Goal: Find specific page/section: Find specific page/section

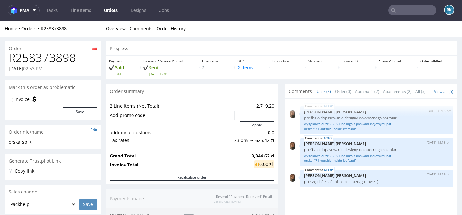
scroll to position [5, 0]
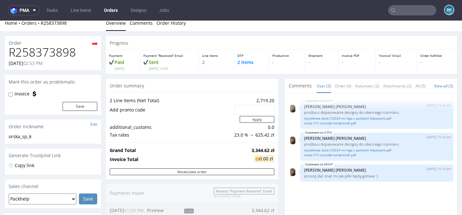
click at [419, 11] on input "text" at bounding box center [412, 10] width 48 height 10
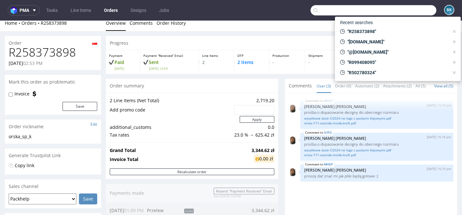
paste input "[EMAIL_ADDRESS][DOMAIN_NAME]"
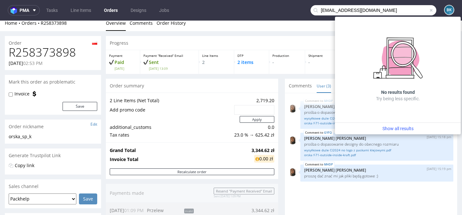
drag, startPoint x: 381, startPoint y: 10, endPoint x: 352, endPoint y: 10, distance: 28.5
click at [352, 10] on input "[EMAIL_ADDRESS][DOMAIN_NAME]" at bounding box center [373, 10] width 126 height 10
type input "teresamantilla206"
click at [429, 8] on span at bounding box center [431, 10] width 5 height 5
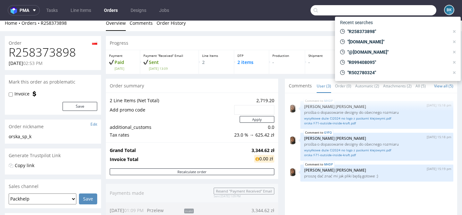
click at [396, 9] on input "text" at bounding box center [373, 10] width 126 height 10
paste input "R120838566"
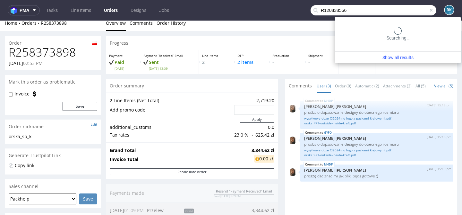
type input "R120838566"
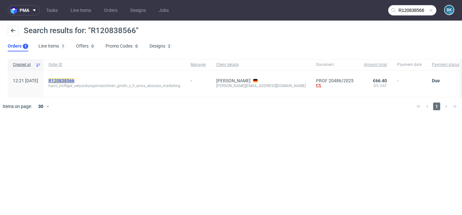
click at [74, 80] on mark "R120838566" at bounding box center [61, 80] width 26 height 5
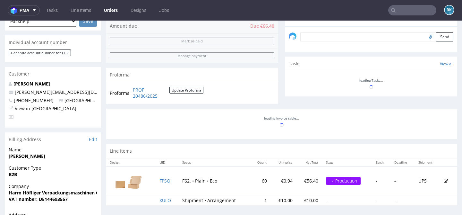
scroll to position [211, 0]
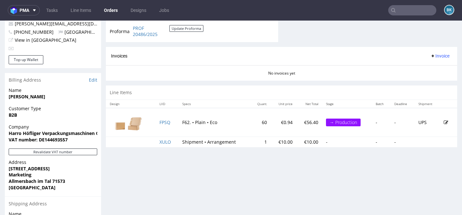
scroll to position [257, 0]
click at [163, 122] on link "FPSQ" at bounding box center [164, 122] width 11 height 6
click at [407, 7] on input "text" at bounding box center [412, 10] width 48 height 10
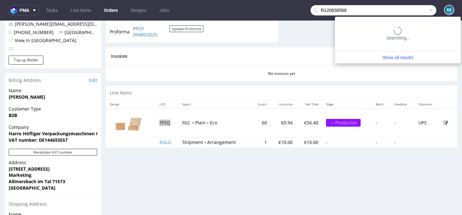
type input "R120838566"
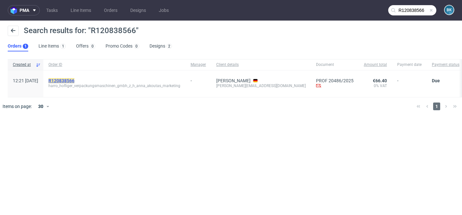
click at [74, 81] on mark "R120838566" at bounding box center [61, 80] width 26 height 5
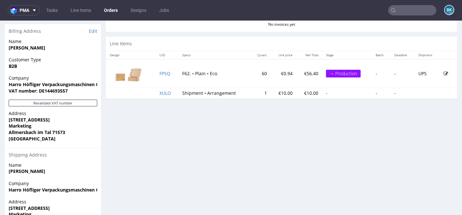
scroll to position [347, 0]
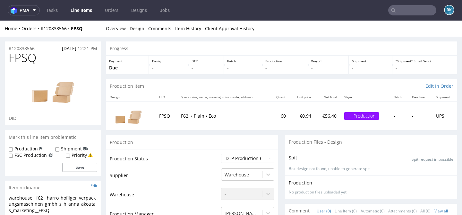
click at [404, 10] on input "text" at bounding box center [412, 10] width 48 height 10
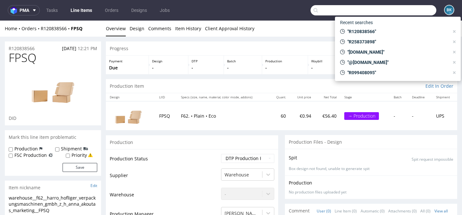
paste input "[EMAIL_ADDRESS][DOMAIN_NAME]"
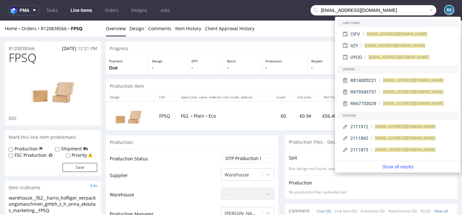
type input "[EMAIL_ADDRESS][DOMAIN_NAME]"
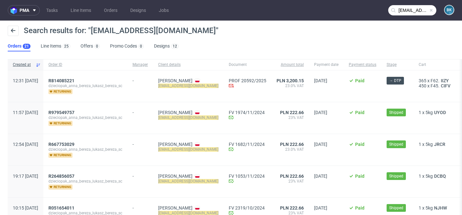
click at [429, 8] on span at bounding box center [431, 10] width 5 height 5
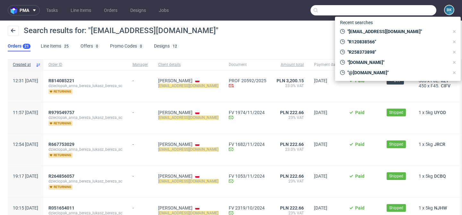
click at [418, 9] on input "text" at bounding box center [373, 10] width 126 height 10
paste input "R435472063"
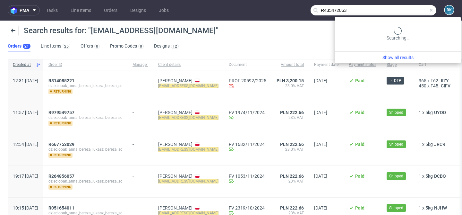
type input "R435472063"
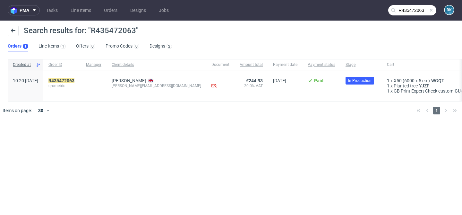
click at [81, 77] on div "R435472063 qrometric" at bounding box center [62, 85] width 38 height 31
click at [74, 79] on mark "R435472063" at bounding box center [61, 80] width 26 height 5
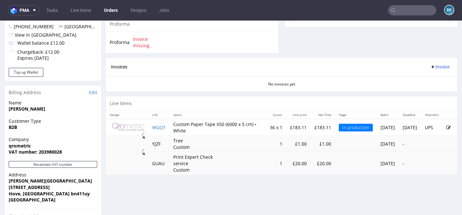
scroll to position [256, 0]
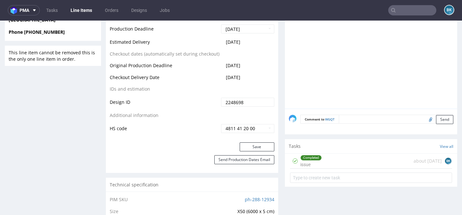
scroll to position [323, 0]
click at [338, 163] on div "Completed issue about [DATE] BK" at bounding box center [371, 160] width 162 height 15
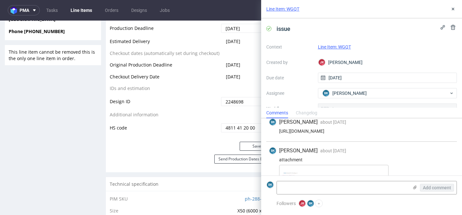
scroll to position [102, 0]
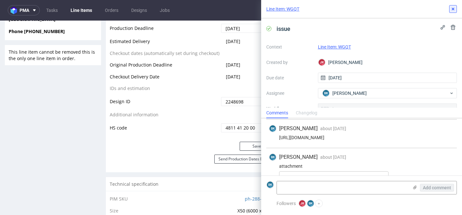
click at [454, 10] on use at bounding box center [453, 9] width 3 height 3
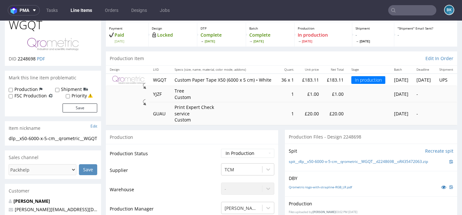
scroll to position [49, 0]
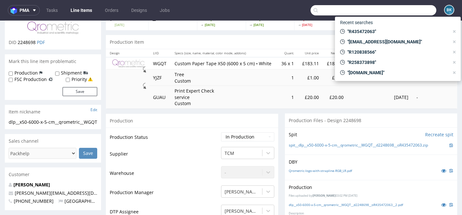
click at [413, 9] on input "text" at bounding box center [373, 10] width 126 height 10
paste input "R435472063"
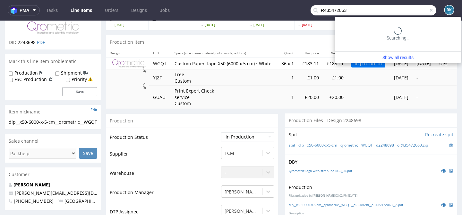
type input "R435472063"
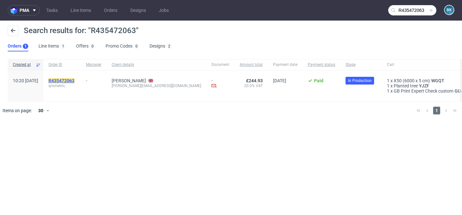
click at [74, 81] on mark "R435472063" at bounding box center [61, 80] width 26 height 5
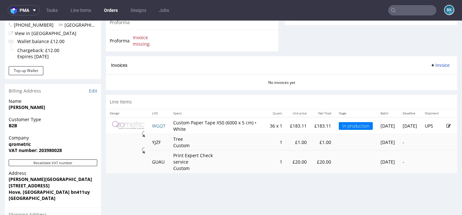
scroll to position [271, 0]
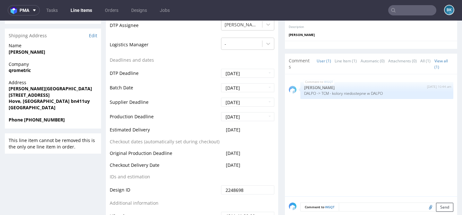
scroll to position [236, 0]
click at [408, 8] on input "text" at bounding box center [412, 10] width 48 height 10
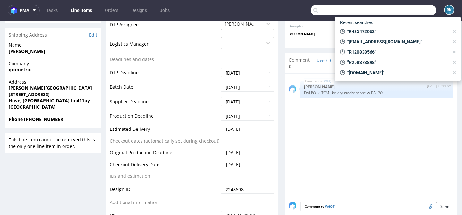
paste input "R248269496"
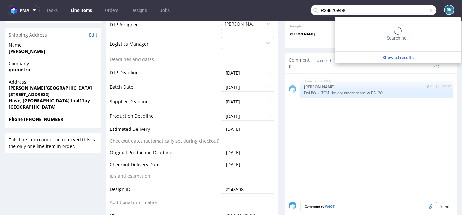
type input "R248269496"
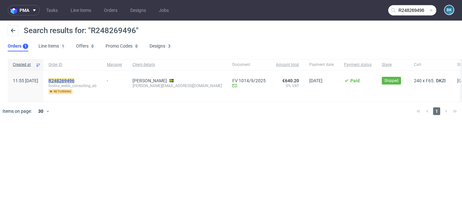
click at [74, 79] on mark "R248269496" at bounding box center [61, 80] width 26 height 5
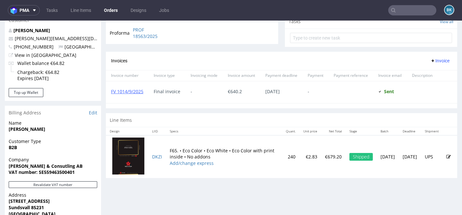
scroll to position [233, 0]
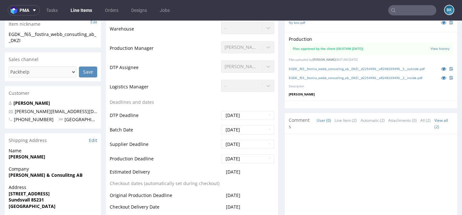
scroll to position [184, 0]
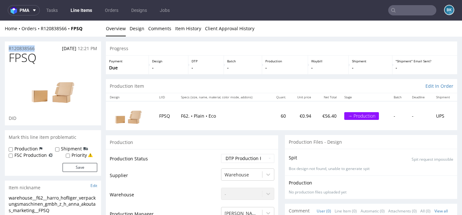
drag, startPoint x: 38, startPoint y: 47, endPoint x: 0, endPoint y: 47, distance: 38.5
copy p "R120838566"
